Goal: Transaction & Acquisition: Obtain resource

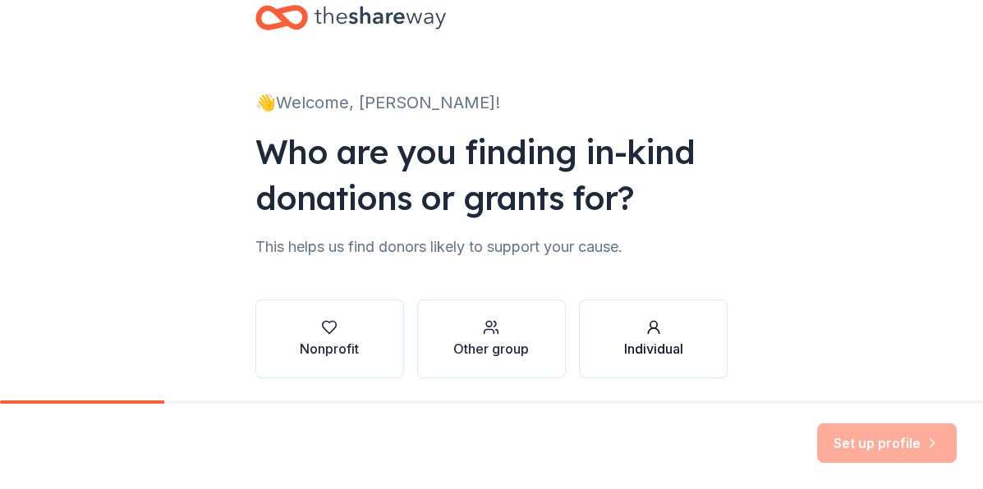
scroll to position [76, 0]
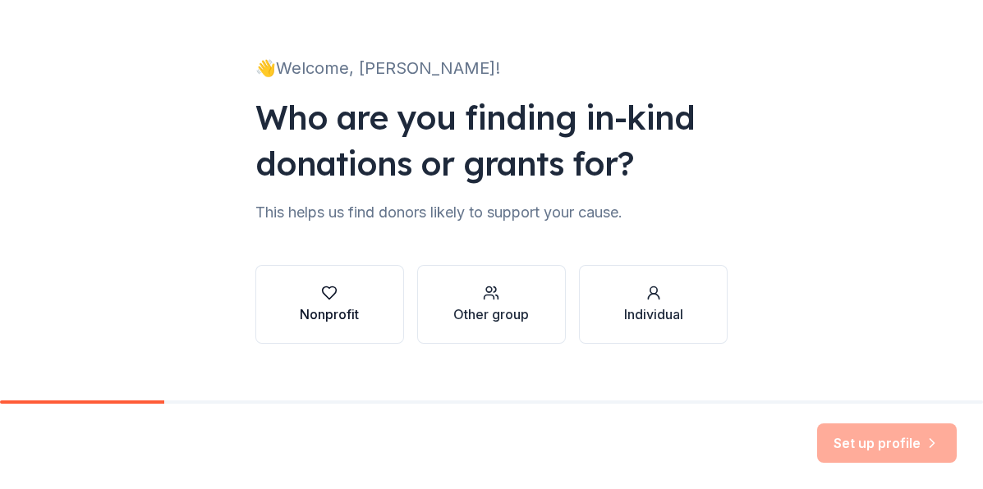
click at [327, 291] on icon "button" at bounding box center [329, 293] width 16 height 16
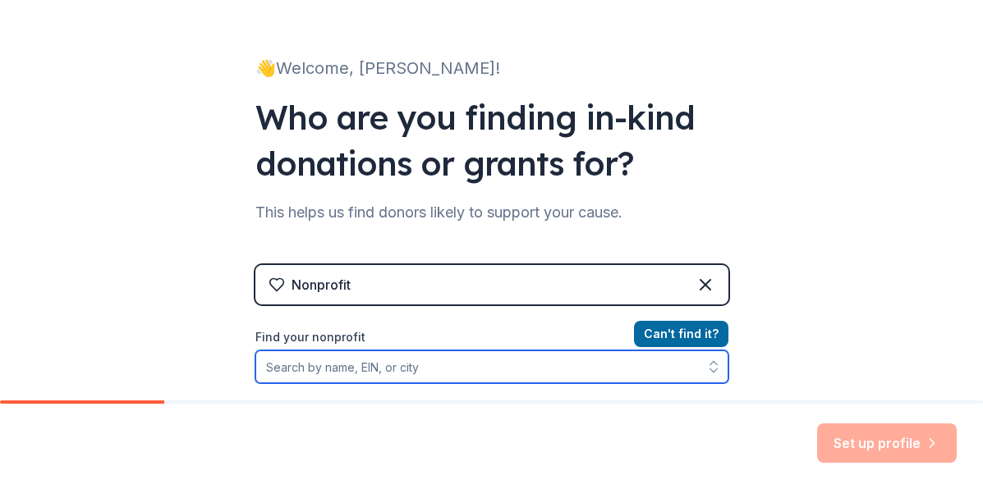
click at [321, 369] on input "Find your nonprofit" at bounding box center [491, 367] width 473 height 33
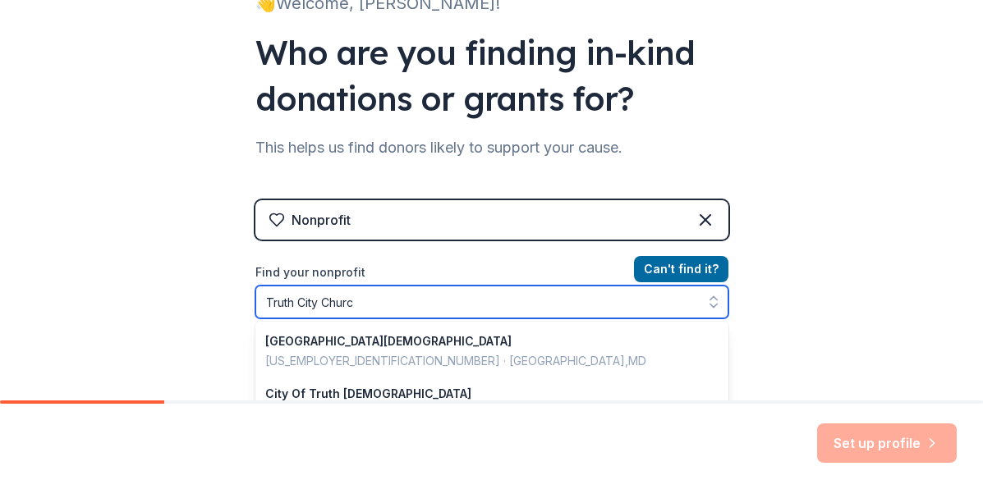
type input "[GEOGRAPHIC_DATA][DEMOGRAPHIC_DATA]"
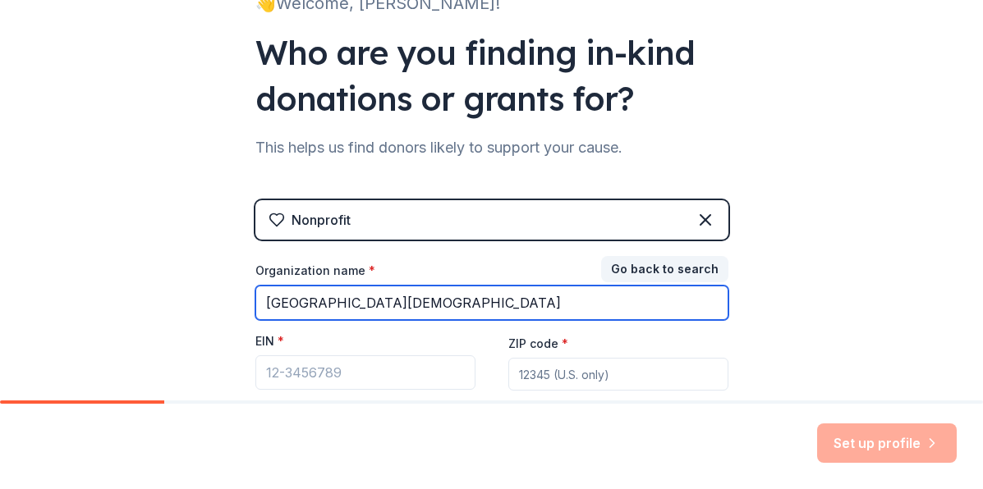
type input "[GEOGRAPHIC_DATA][DEMOGRAPHIC_DATA]"
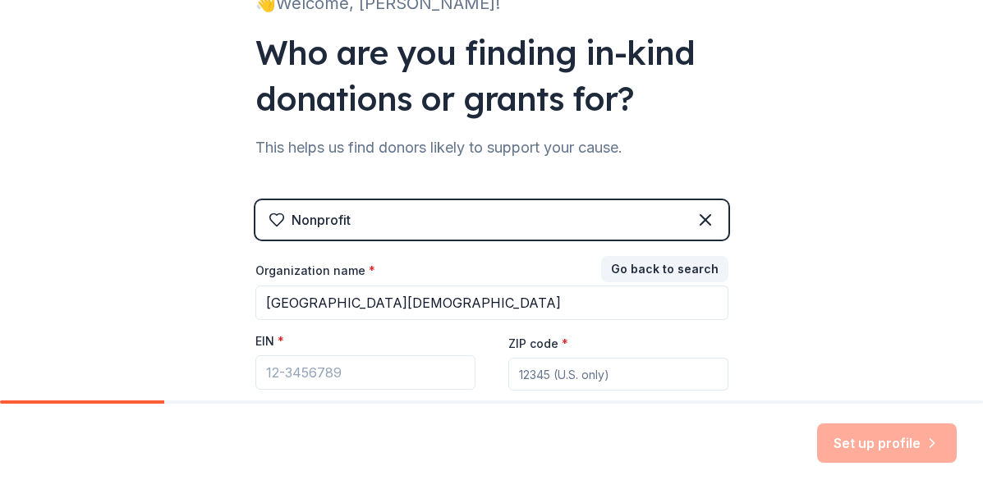
click at [606, 346] on div "ZIP code *" at bounding box center [618, 362] width 220 height 58
type input "27262"
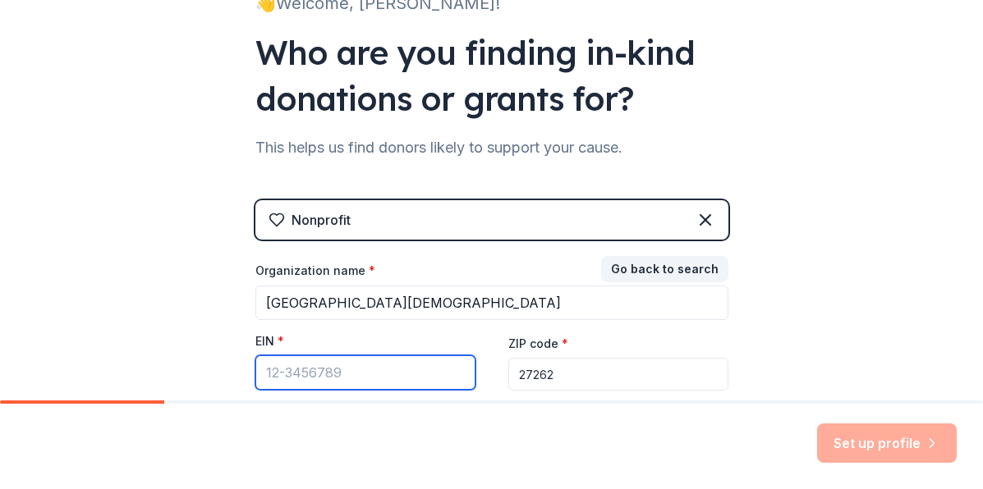
click at [278, 368] on input "EIN *" at bounding box center [365, 373] width 220 height 34
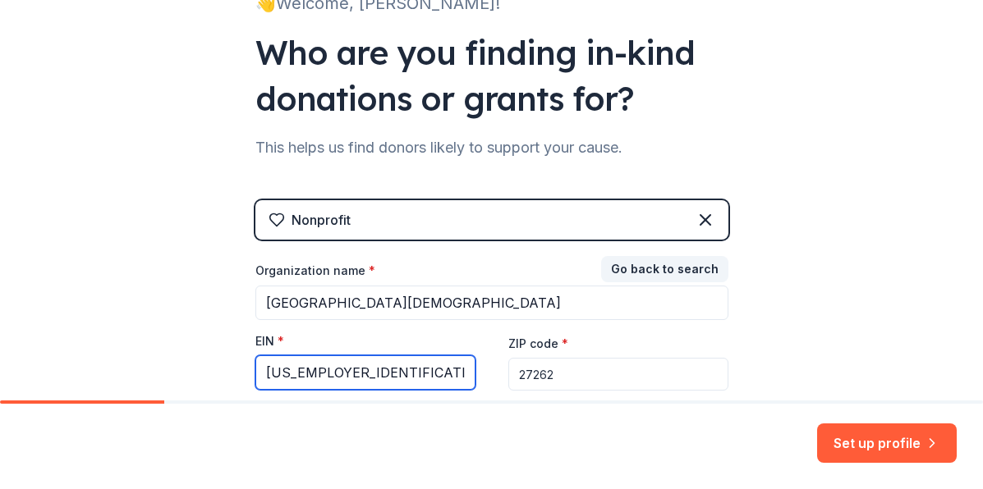
type input "[US_EMPLOYER_IDENTIFICATION_NUMBER]"
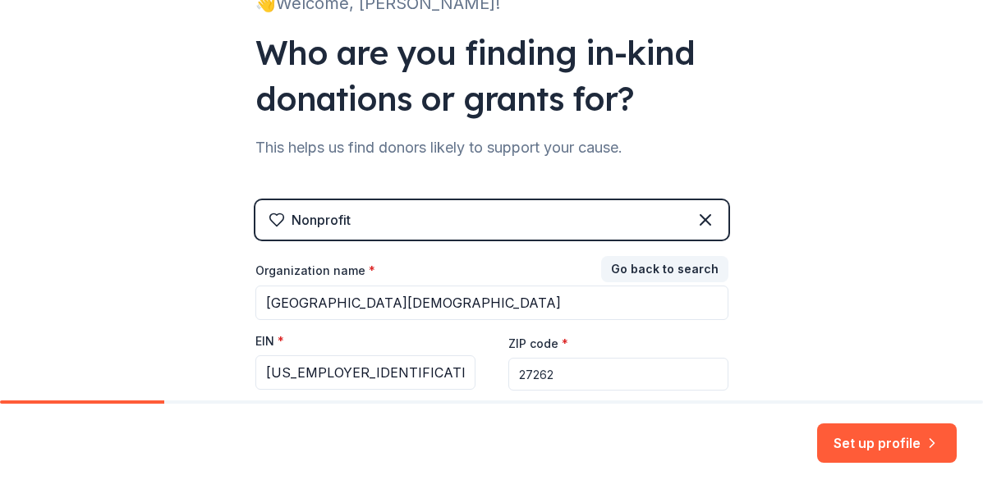
click at [469, 419] on div "Set up profile" at bounding box center [491, 446] width 983 height 85
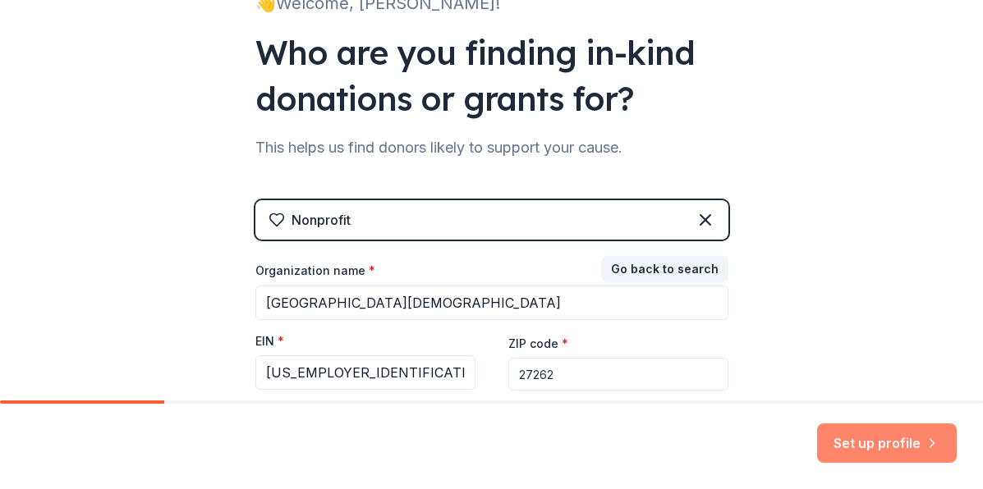
click at [885, 450] on button "Set up profile" at bounding box center [887, 443] width 140 height 39
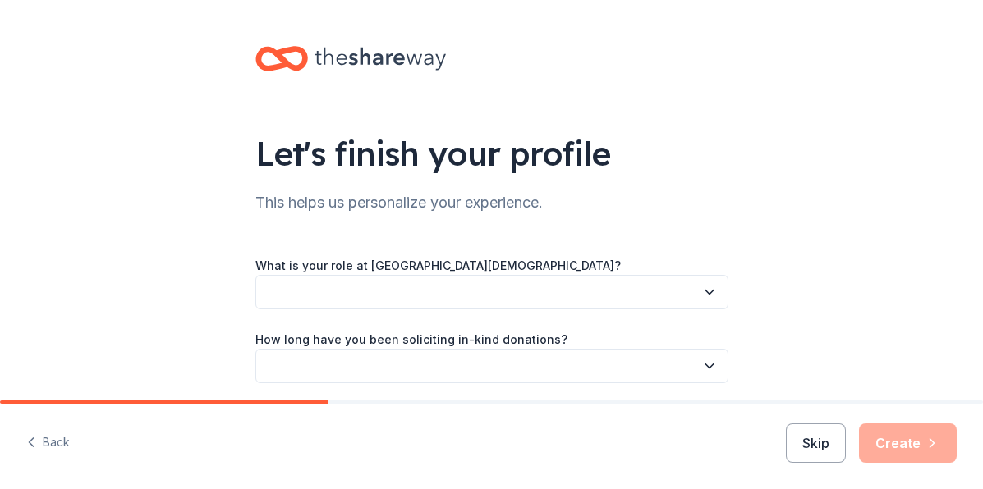
click at [702, 292] on icon "button" at bounding box center [709, 292] width 16 height 16
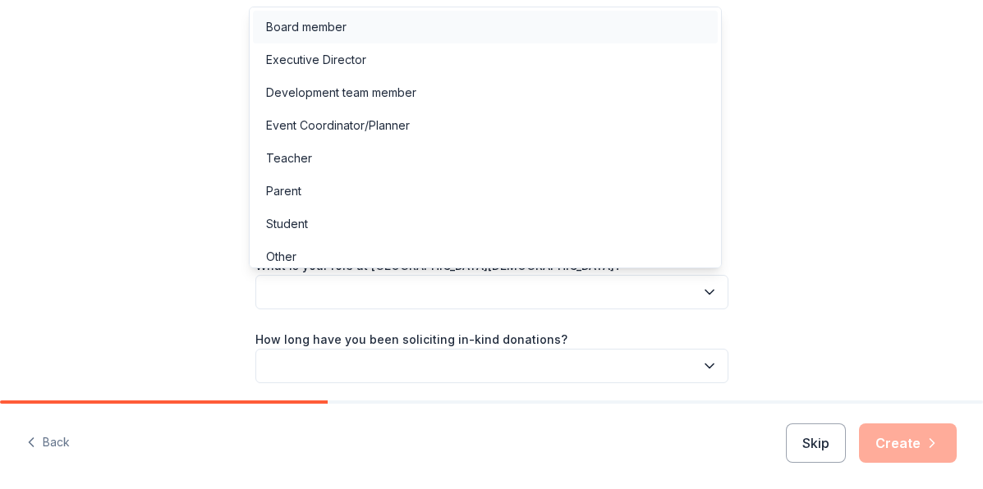
click at [704, 21] on div "Board member" at bounding box center [485, 27] width 465 height 33
click at [706, 292] on icon "button" at bounding box center [709, 292] width 16 height 16
click at [355, 57] on div "Executive Director" at bounding box center [316, 60] width 100 height 20
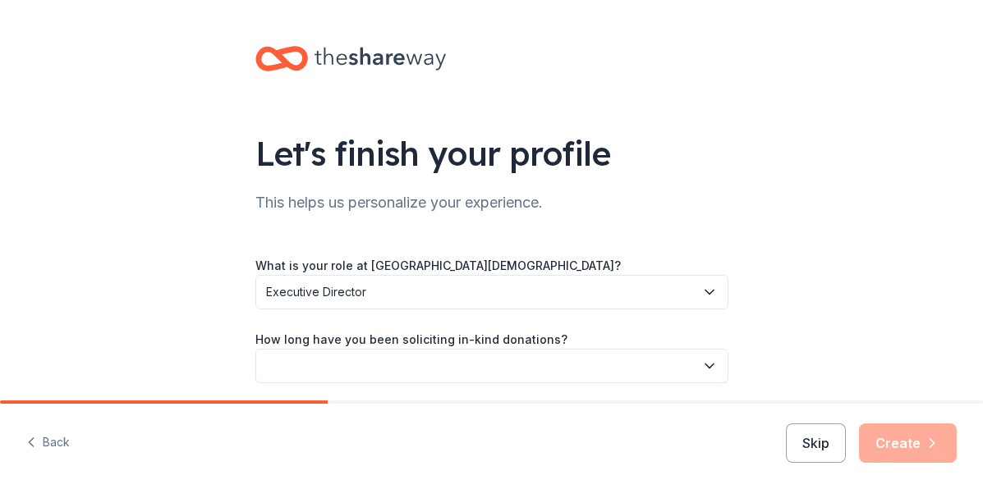
click at [704, 365] on icon "button" at bounding box center [709, 366] width 16 height 16
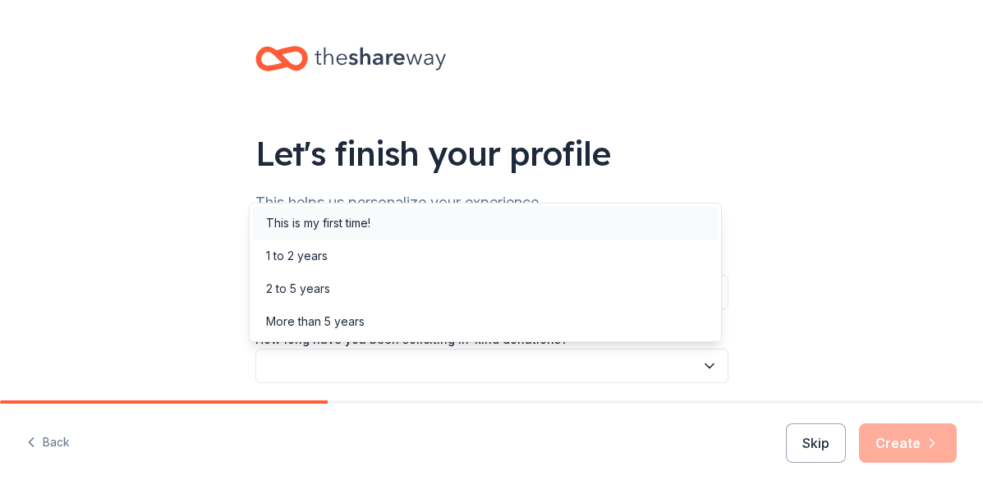
click at [344, 225] on div "This is my first time!" at bounding box center [318, 223] width 104 height 20
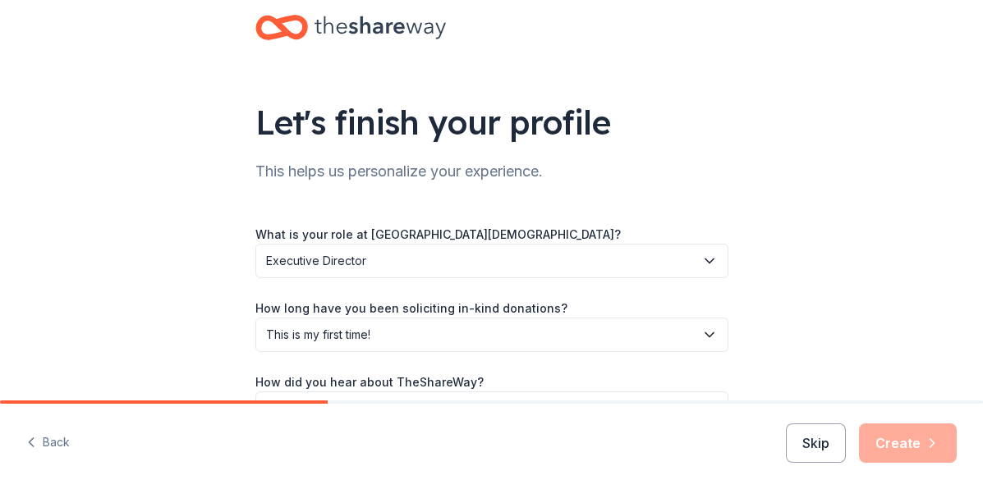
scroll to position [117, 0]
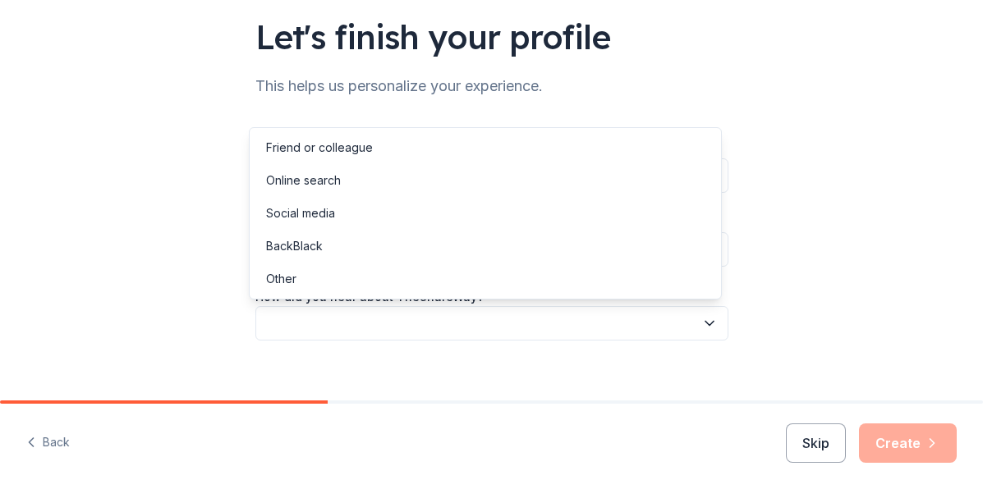
click at [704, 326] on icon "button" at bounding box center [709, 323] width 16 height 16
click at [305, 219] on div "Social media" at bounding box center [300, 214] width 69 height 20
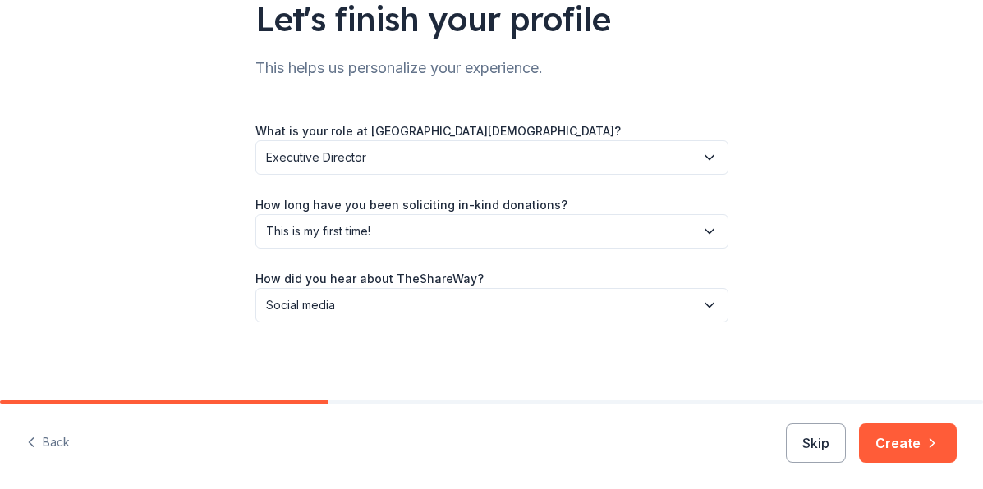
scroll to position [135, 0]
click at [918, 448] on button "Create" at bounding box center [908, 443] width 98 height 39
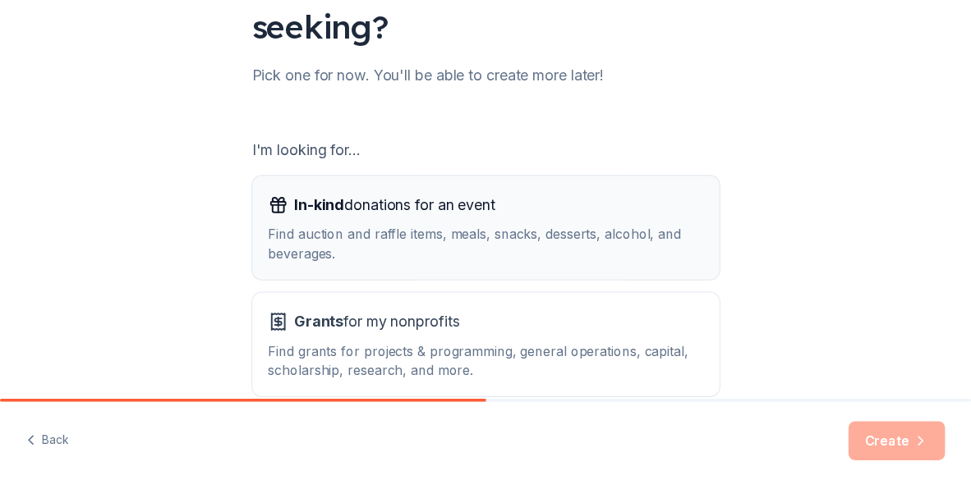
scroll to position [262, 0]
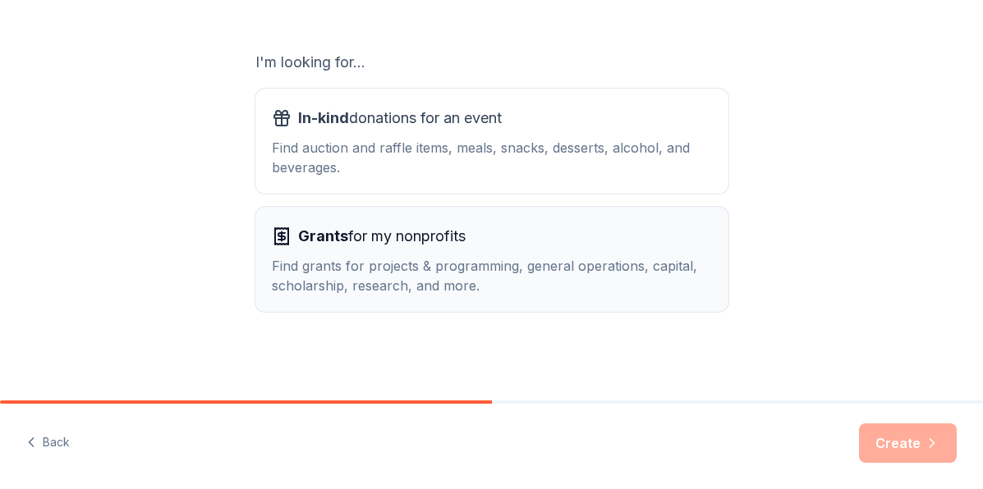
click at [351, 232] on span "Grants for my nonprofits" at bounding box center [382, 236] width 168 height 26
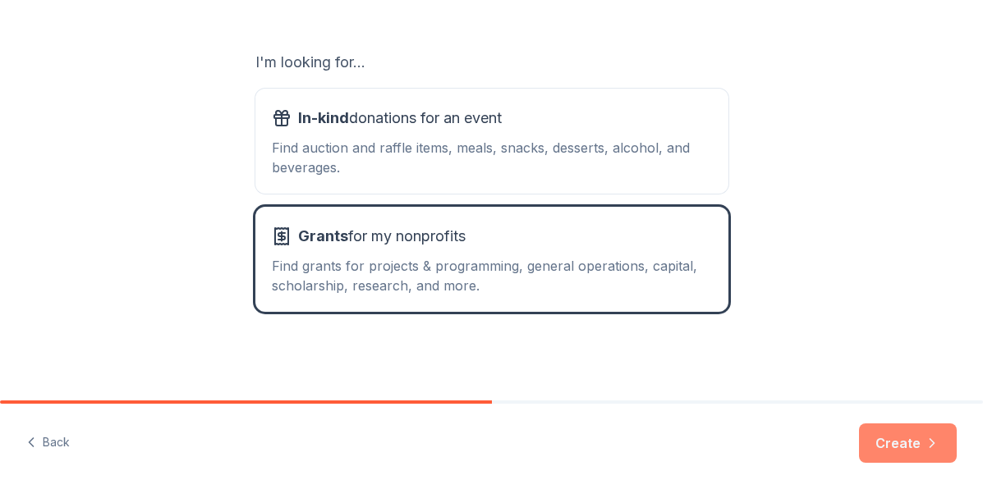
click at [911, 445] on button "Create" at bounding box center [908, 443] width 98 height 39
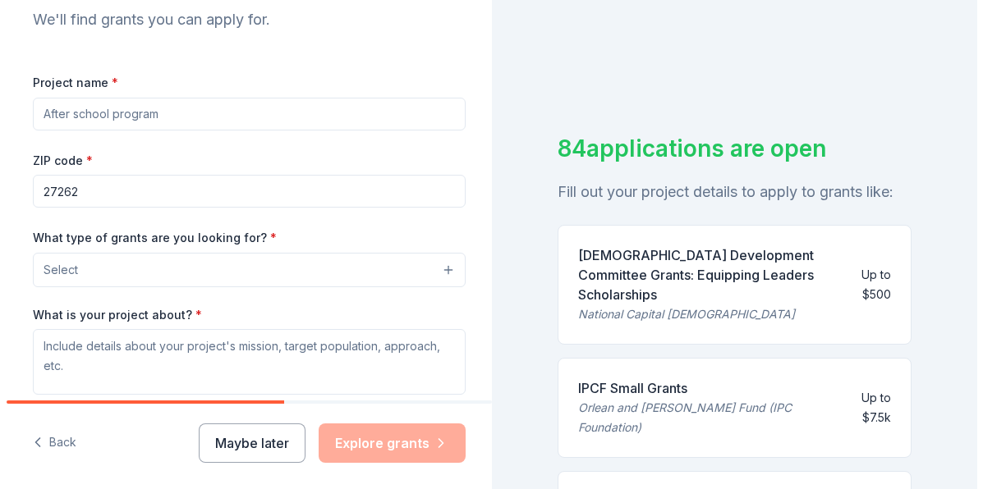
scroll to position [201, 0]
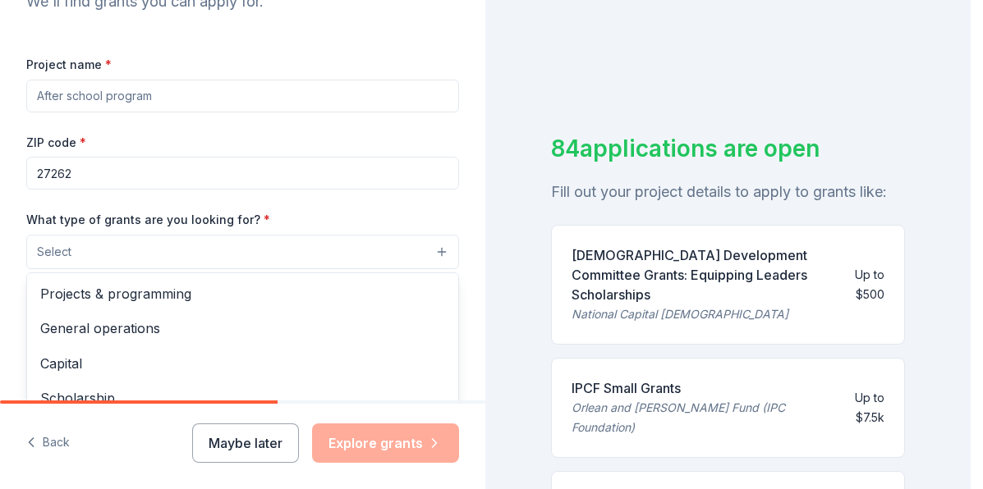
click at [429, 250] on button "Select" at bounding box center [242, 252] width 433 height 34
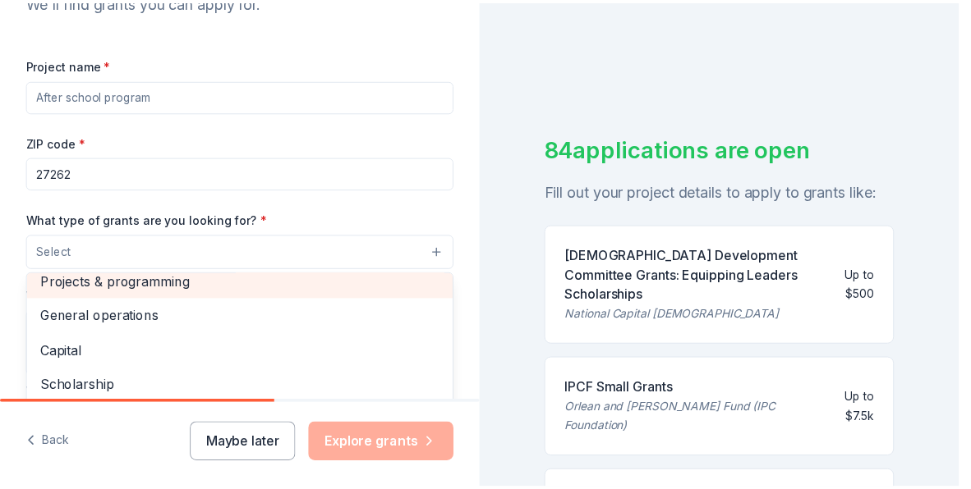
scroll to position [23, 0]
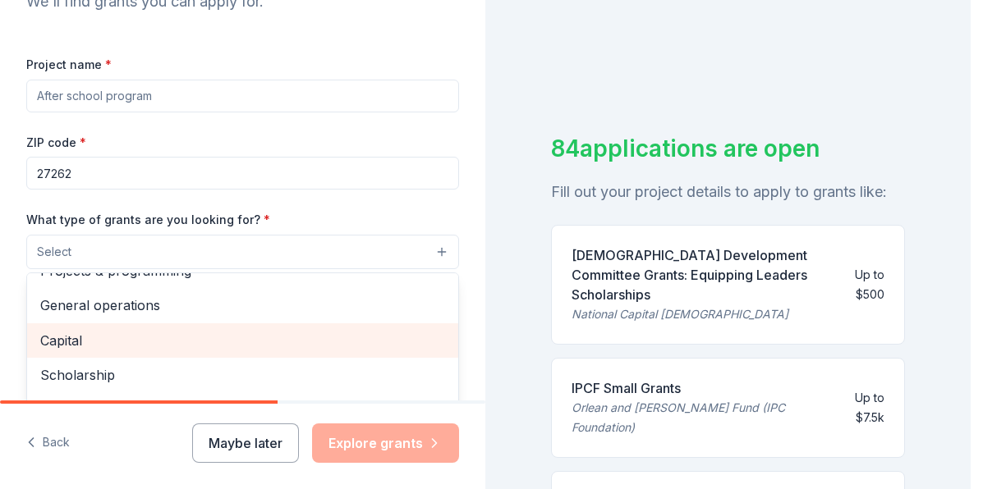
click at [60, 339] on span "Capital" at bounding box center [242, 340] width 405 height 21
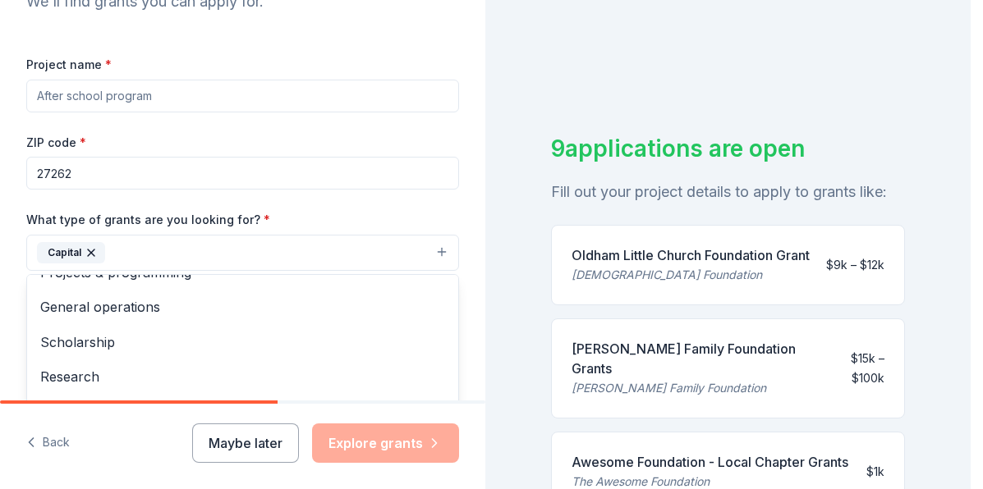
click at [951, 242] on div "Tell us about your project. We'll find grants you can apply for. Project name *…" at bounding box center [485, 244] width 971 height 489
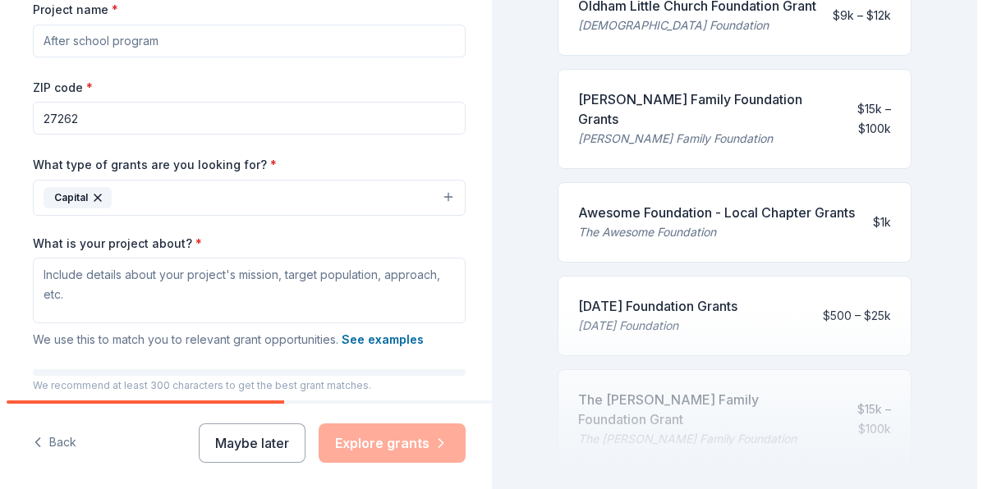
scroll to position [143, 0]
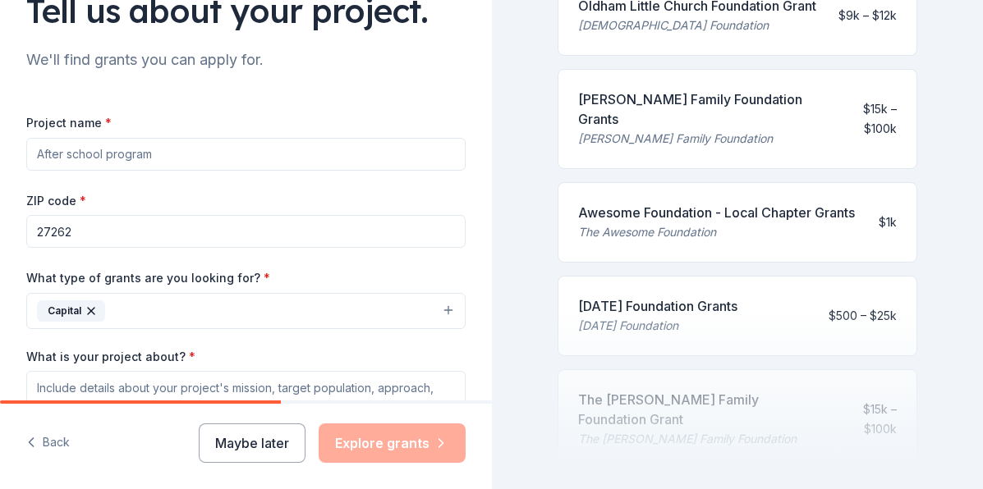
click at [431, 310] on button "Capital" at bounding box center [245, 311] width 439 height 36
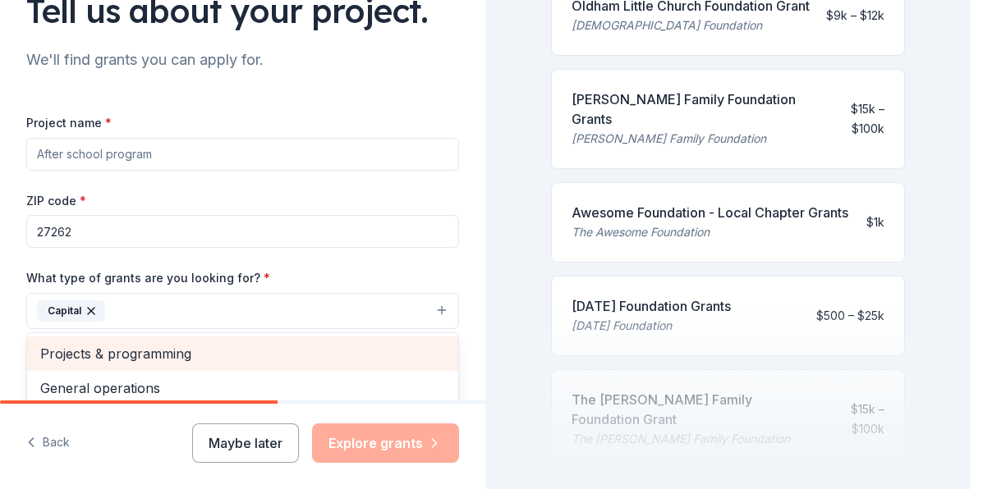
drag, startPoint x: 428, startPoint y: 343, endPoint x: 429, endPoint y: 352, distance: 9.1
click at [429, 352] on div "Projects & programming" at bounding box center [242, 354] width 431 height 34
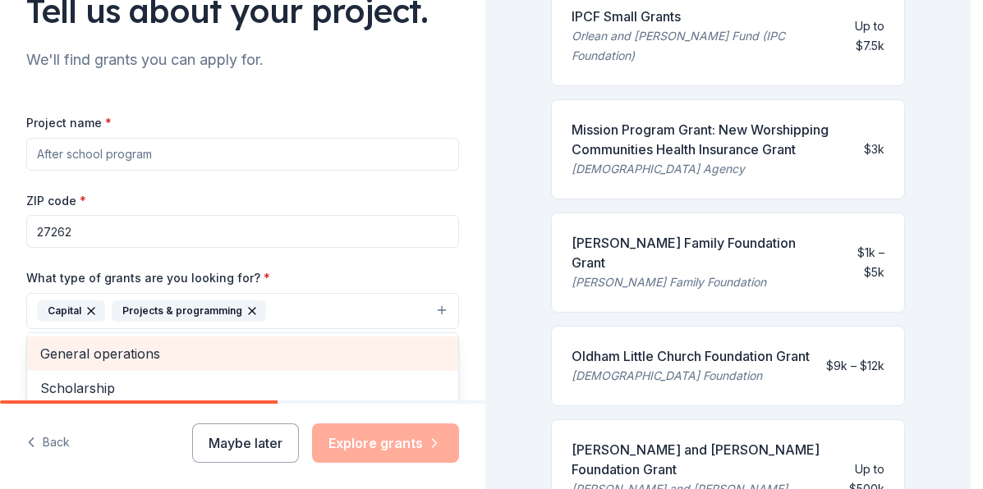
click at [202, 359] on span "General operations" at bounding box center [242, 353] width 405 height 21
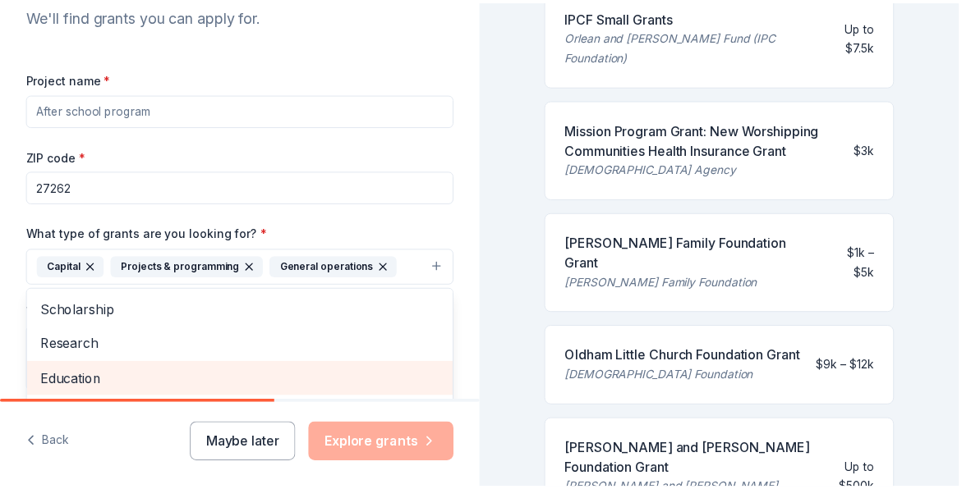
scroll to position [107, 0]
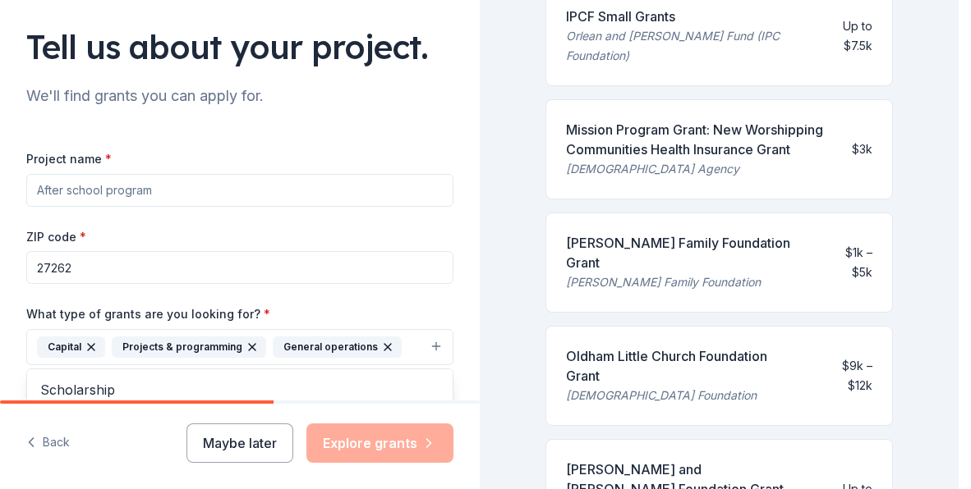
click at [249, 348] on icon "button" at bounding box center [252, 347] width 7 height 7
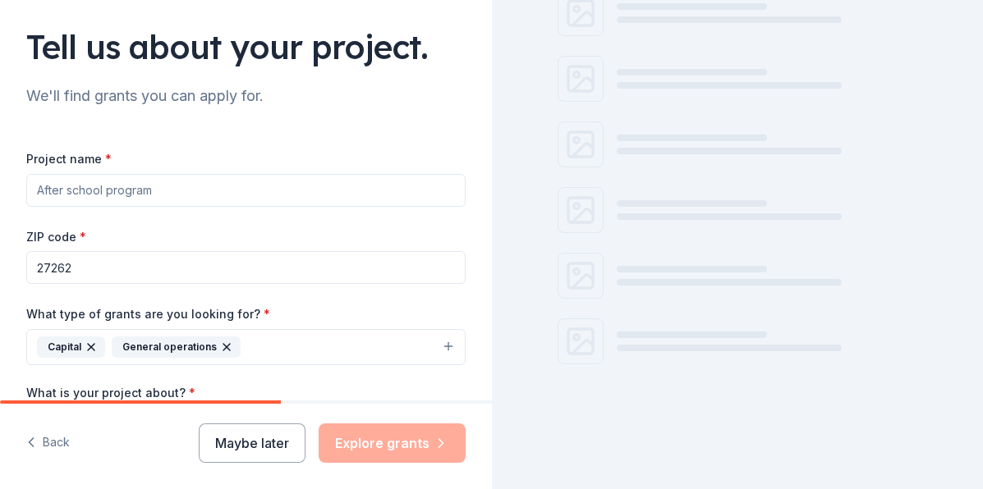
click at [225, 344] on icon "button" at bounding box center [226, 347] width 13 height 13
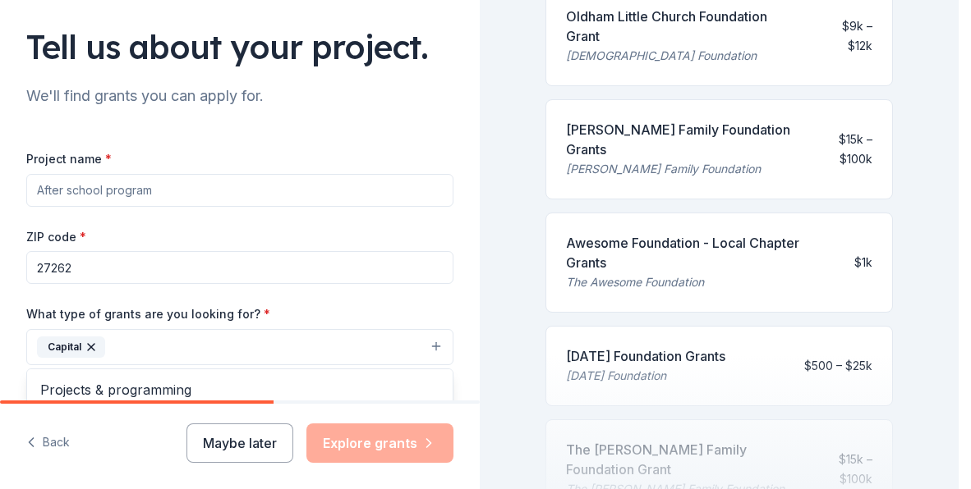
click at [88, 345] on icon "button" at bounding box center [91, 347] width 13 height 13
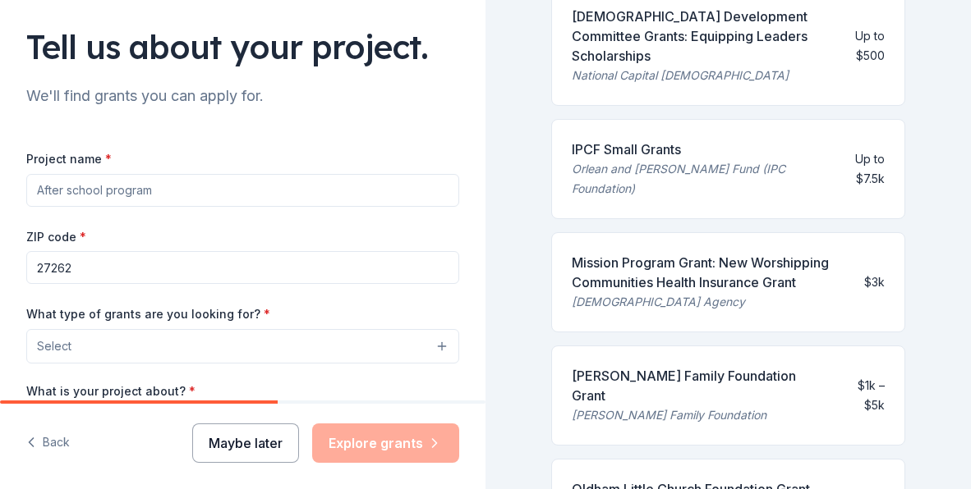
click at [247, 446] on button "Maybe later" at bounding box center [245, 443] width 107 height 39
click at [244, 441] on button "Maybe later" at bounding box center [245, 443] width 107 height 39
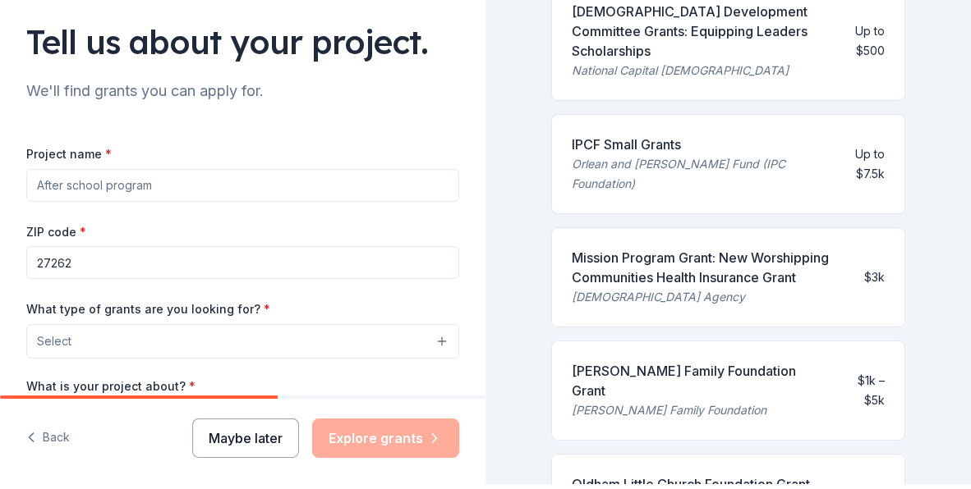
scroll to position [8, 0]
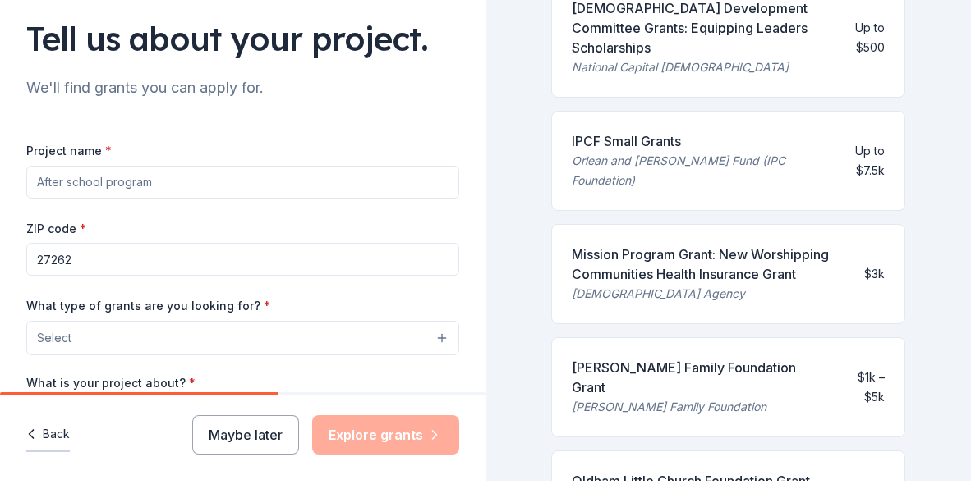
click at [56, 434] on button "Back" at bounding box center [48, 435] width 44 height 34
